Goal: Task Accomplishment & Management: Manage account settings

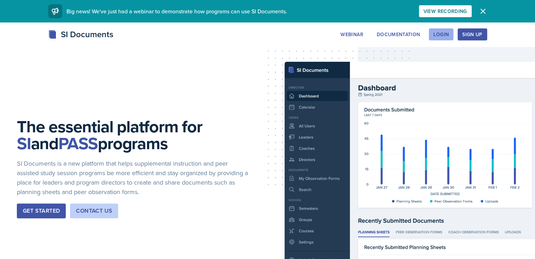
click at [448, 35] on div "Login" at bounding box center [440, 35] width 15 height 6
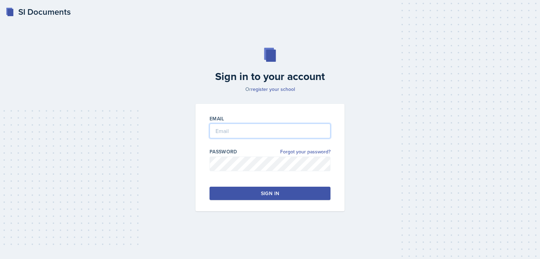
click at [265, 133] on input "email" at bounding box center [269, 131] width 121 height 15
type input "mwestra@students.kennesaw.edu"
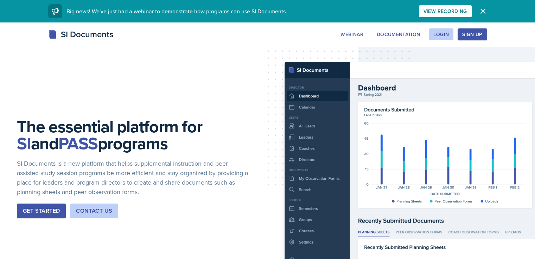
click at [487, 9] on icon "button" at bounding box center [482, 11] width 8 height 8
